Goal: Navigation & Orientation: Find specific page/section

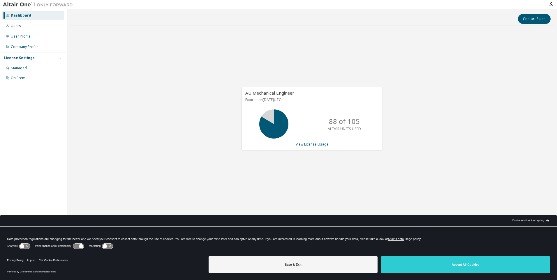
click at [446, 138] on div "AU Mechanical Engineer Expires on [DATE] UTC 88 of 105 ALTAIR UNITS USED View L…" at bounding box center [312, 122] width 484 height 182
